Goal: Transaction & Acquisition: Purchase product/service

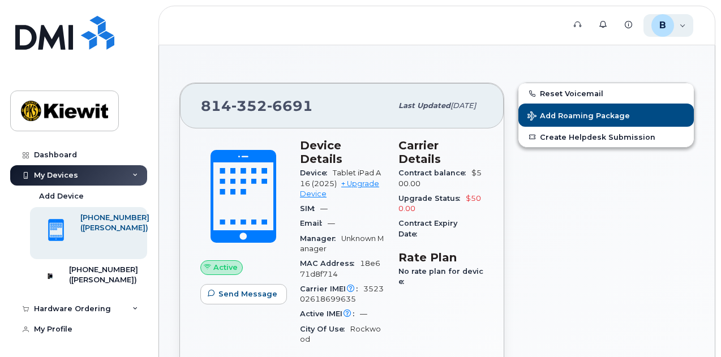
click at [679, 25] on div "B Ben.[PERSON_NAME] Employee" at bounding box center [669, 25] width 50 height 23
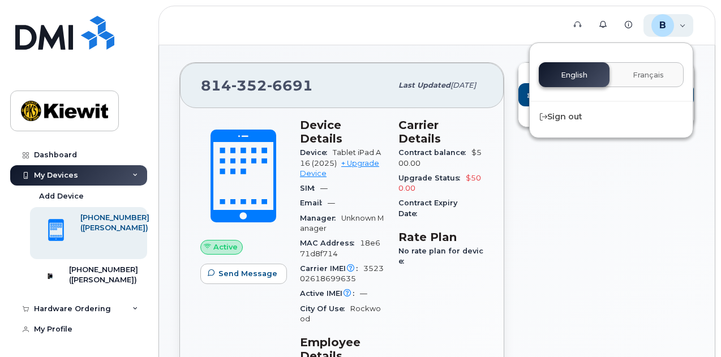
scroll to position [37, 0]
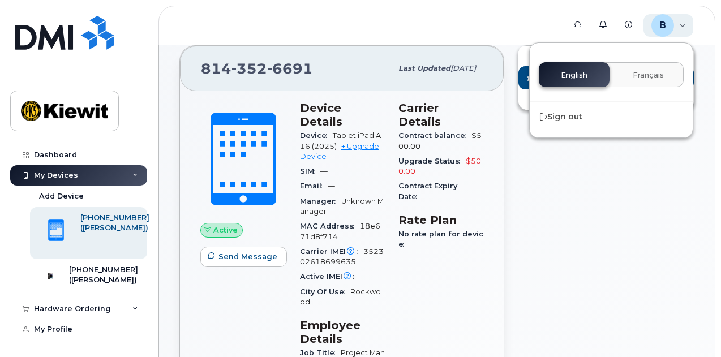
click at [679, 25] on div "B Ben.[PERSON_NAME] Employee" at bounding box center [669, 25] width 50 height 23
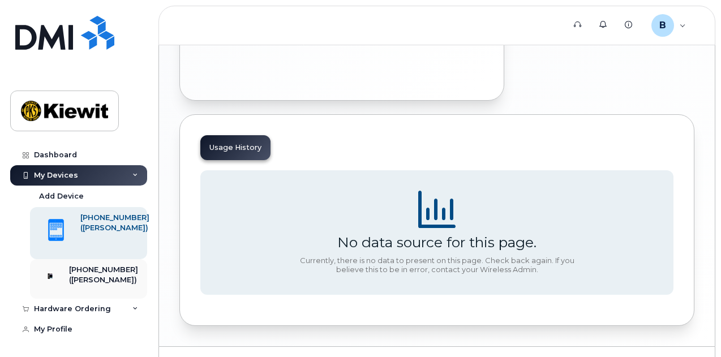
scroll to position [6, 0]
click at [101, 312] on div "Hardware Ordering" at bounding box center [72, 309] width 77 height 9
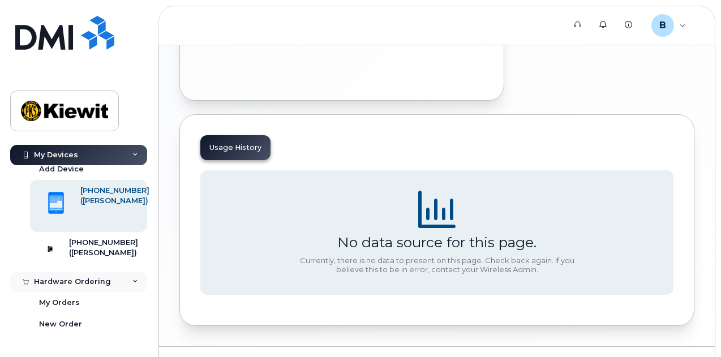
scroll to position [49, 0]
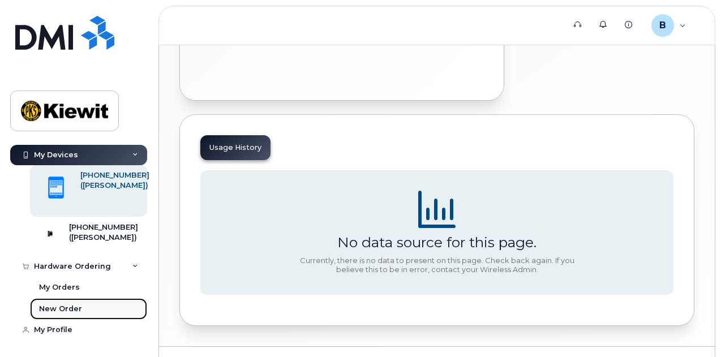
click at [66, 311] on div "New Order" at bounding box center [60, 309] width 43 height 10
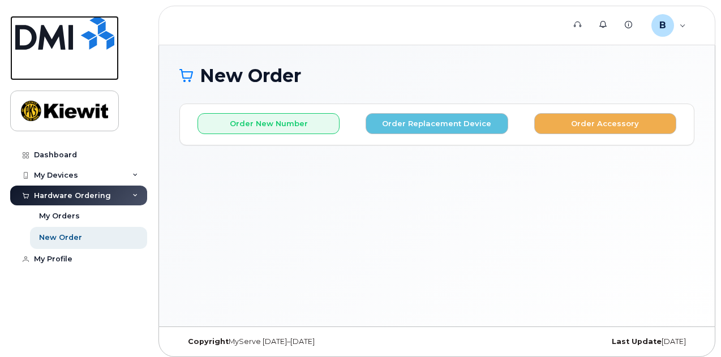
click at [49, 38] on img at bounding box center [64, 33] width 99 height 34
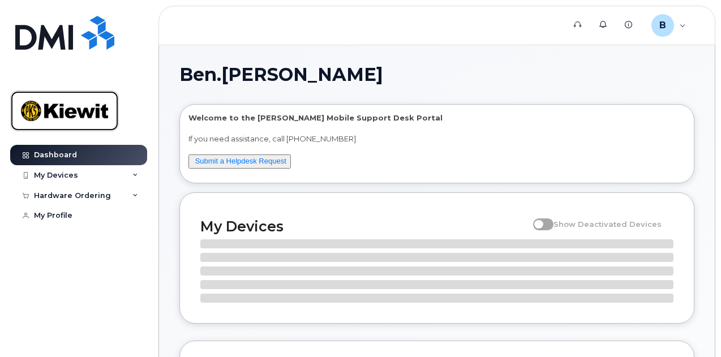
click at [100, 113] on img at bounding box center [64, 111] width 87 height 33
